Goal: Task Accomplishment & Management: Use online tool/utility

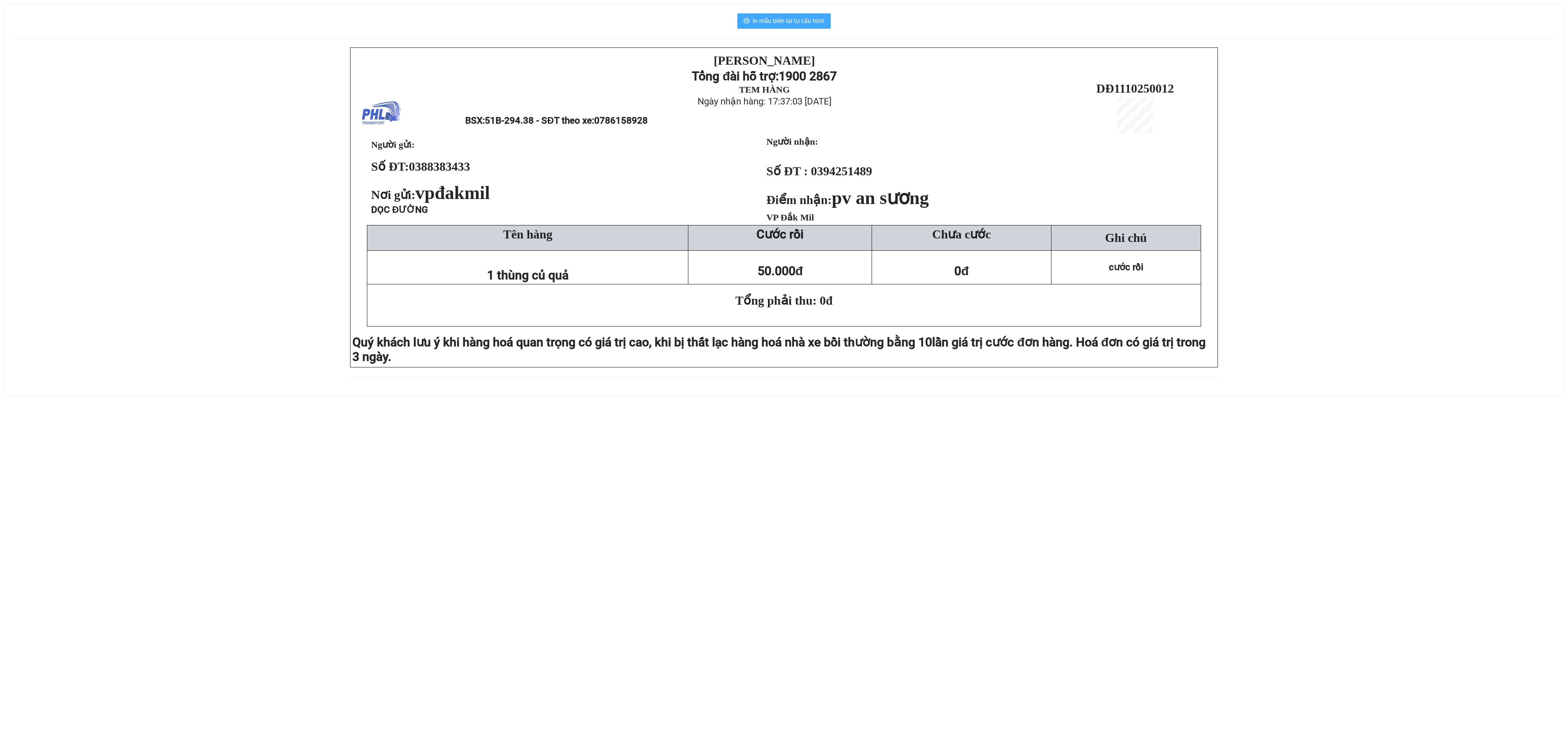
click at [782, 21] on span "In mẫu biên lai tự cấu hình" at bounding box center [788, 21] width 72 height 10
